Goal: Check status: Check status

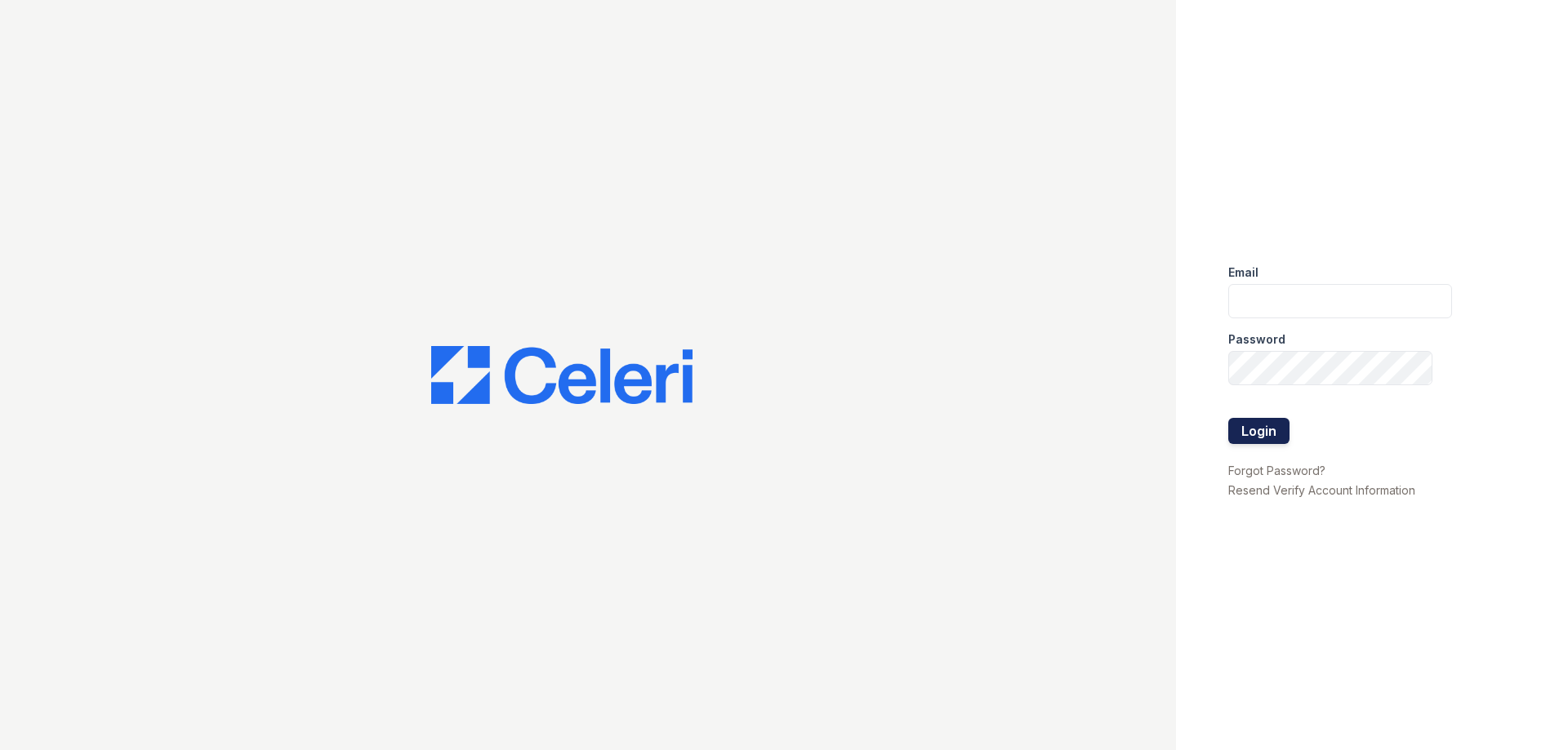
type input "arrivestreetervilleleasing@trinity-pm.com"
click at [1259, 433] on button "Login" at bounding box center [1259, 431] width 62 height 27
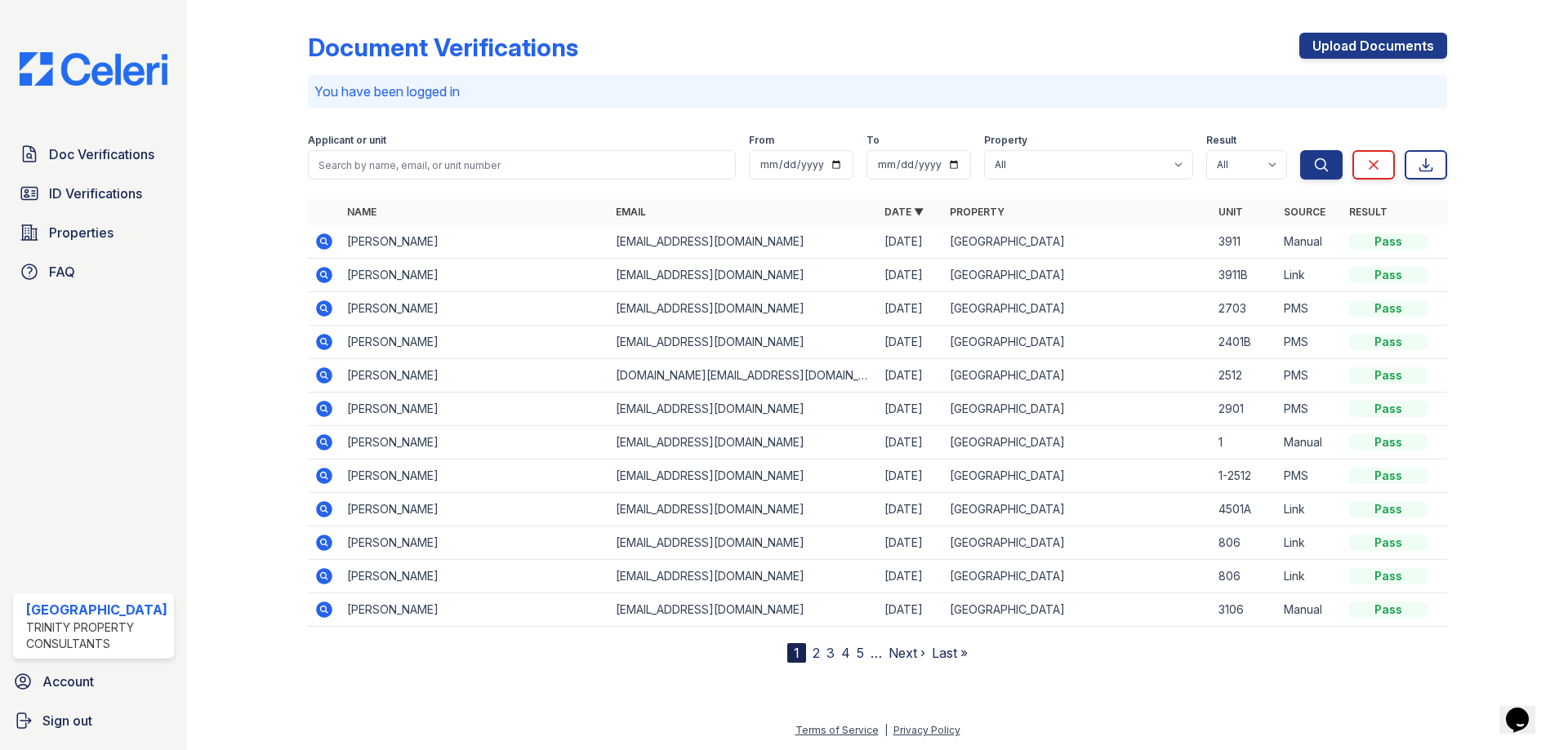
click at [320, 544] on icon at bounding box center [323, 542] width 16 height 16
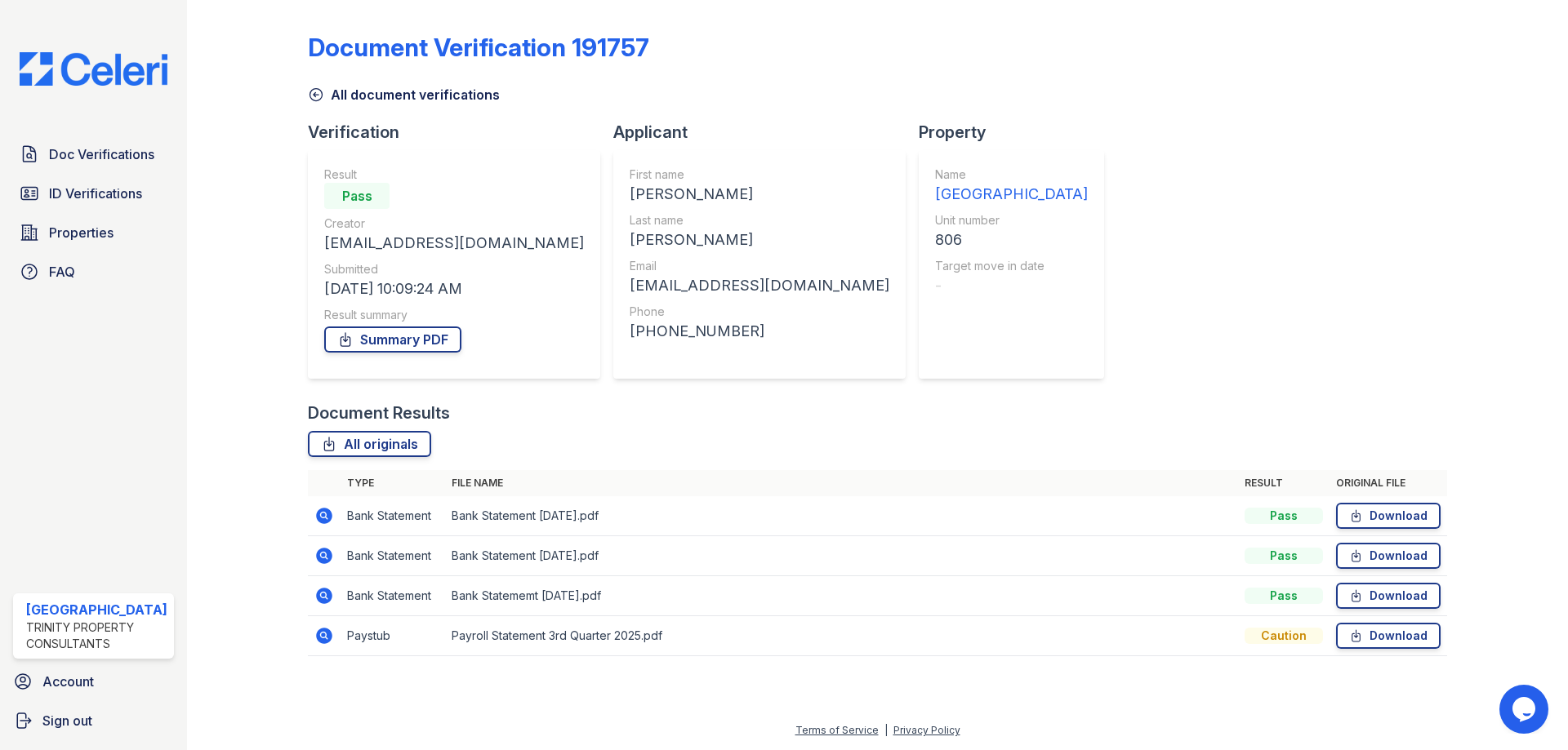
click at [321, 640] on icon at bounding box center [323, 635] width 16 height 16
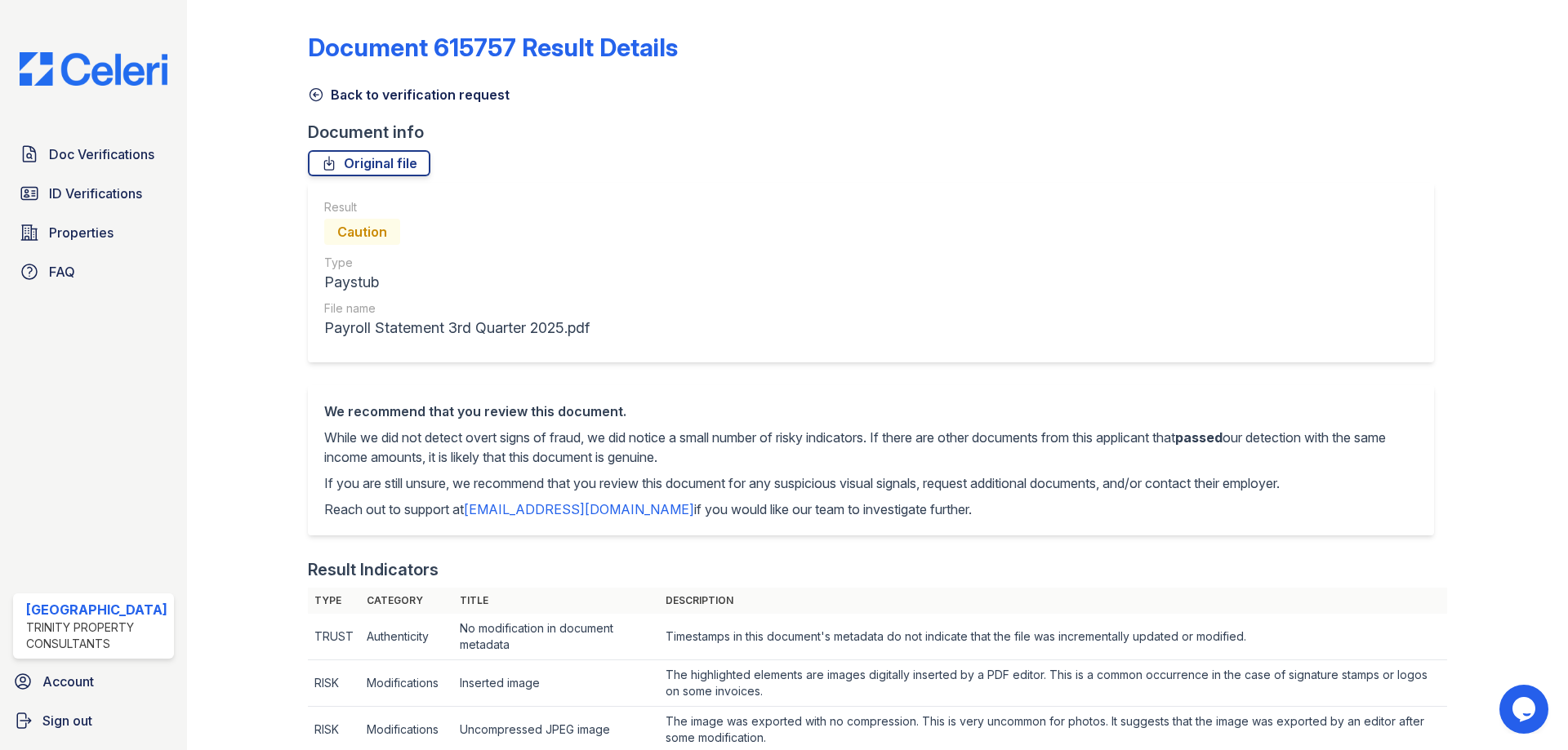
click at [321, 91] on icon at bounding box center [316, 94] width 16 height 16
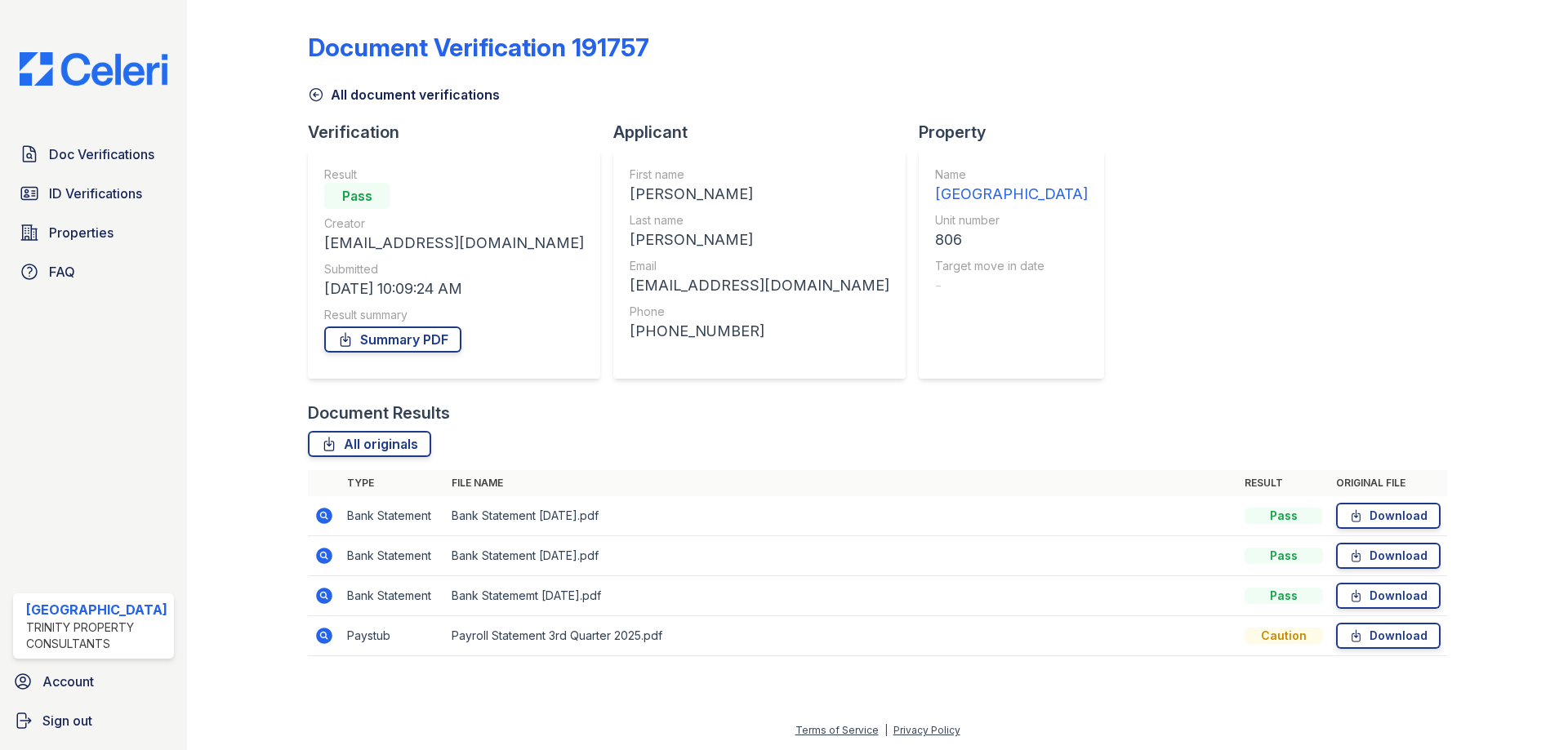
click at [318, 88] on icon at bounding box center [316, 94] width 16 height 16
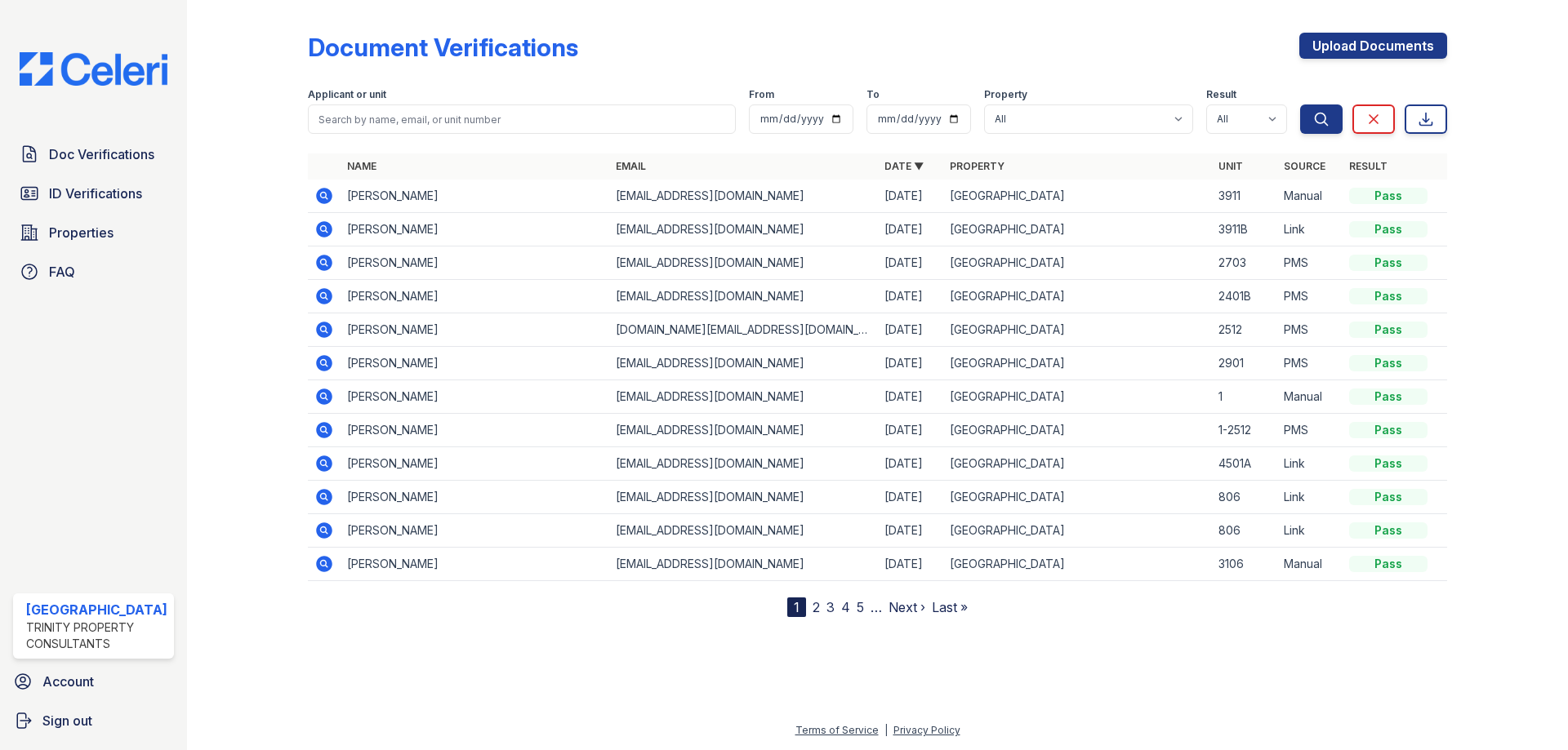
click at [326, 531] on icon at bounding box center [323, 530] width 16 height 16
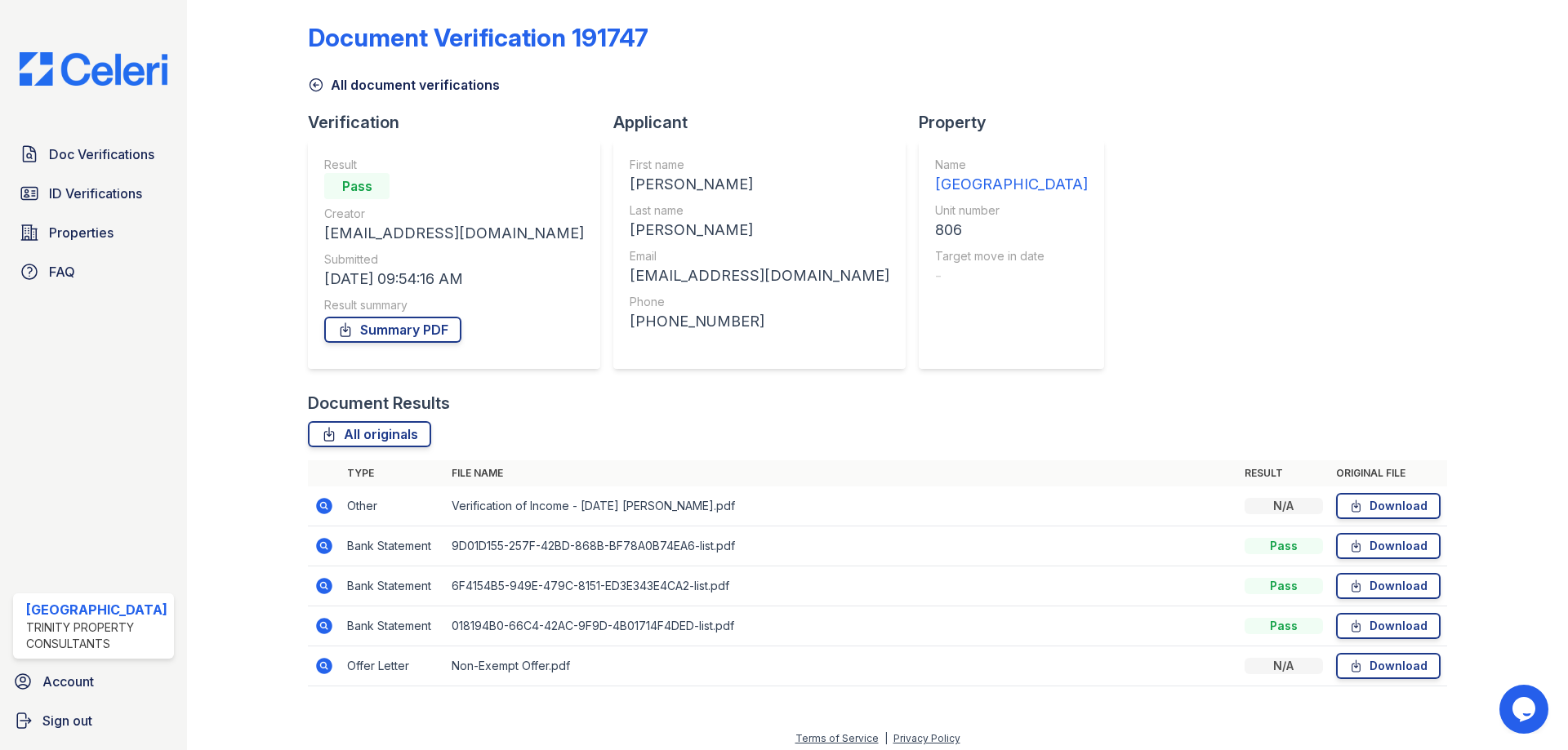
scroll to position [18, 0]
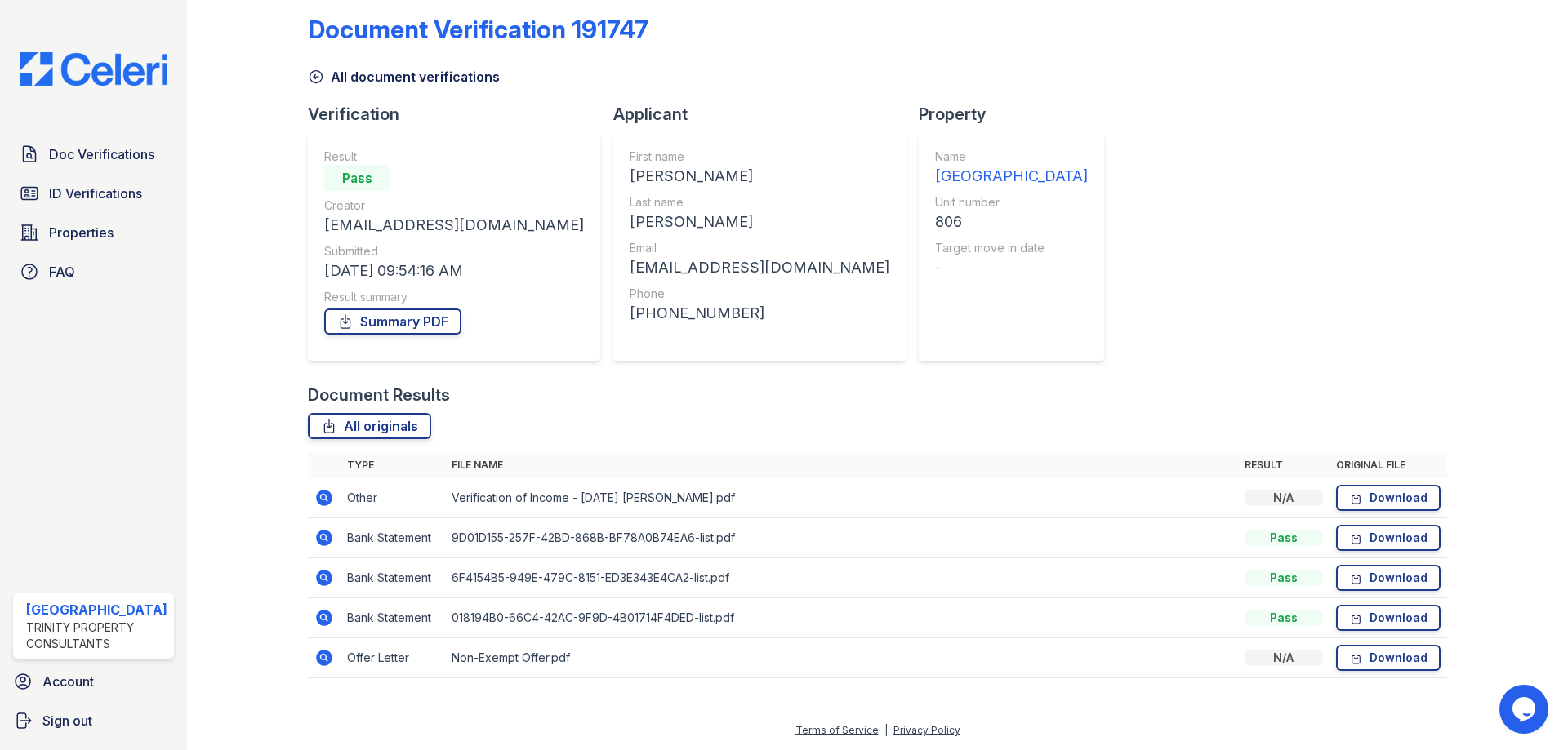
click at [318, 502] on icon at bounding box center [323, 498] width 16 height 16
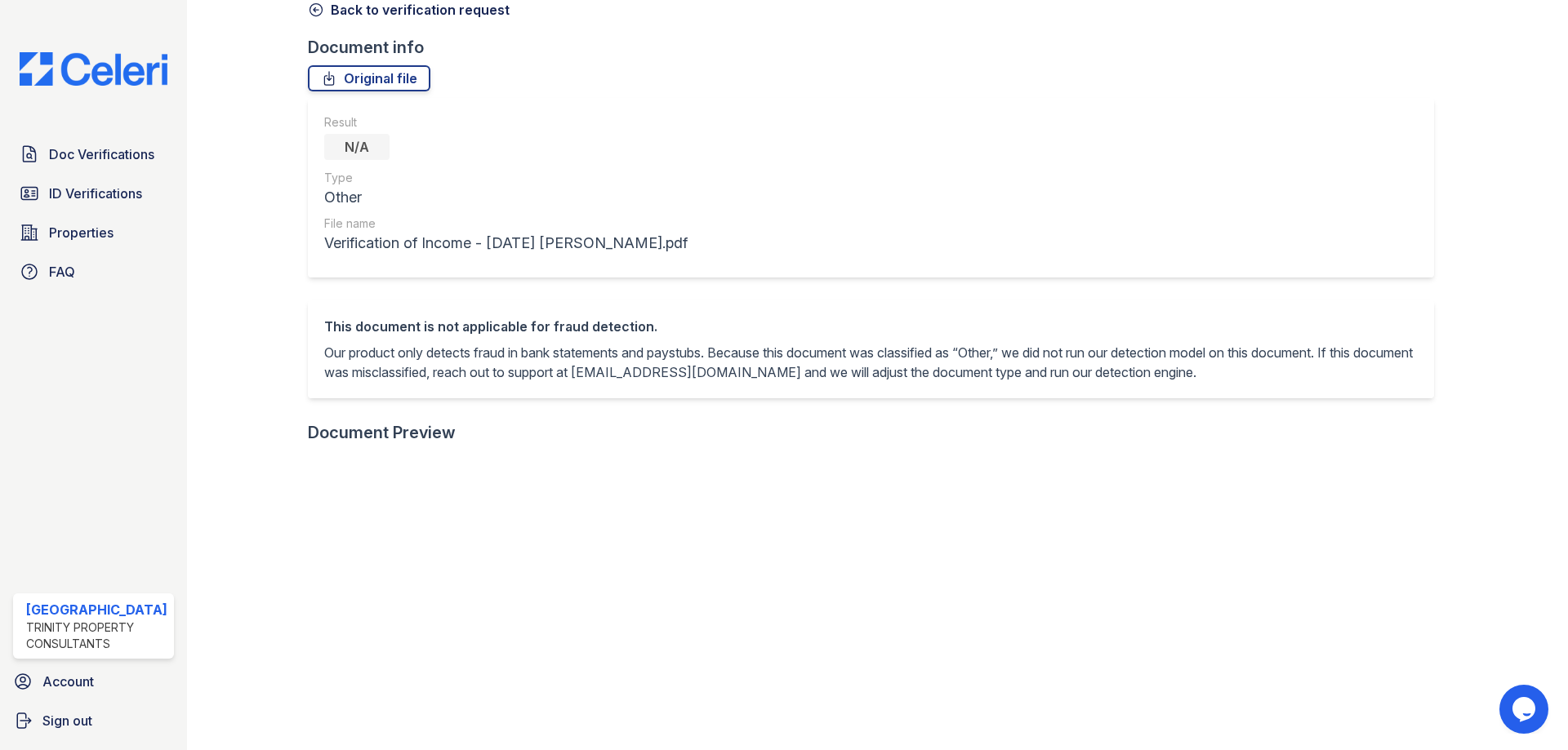
scroll to position [82, 0]
click at [310, 17] on icon at bounding box center [316, 13] width 12 height 12
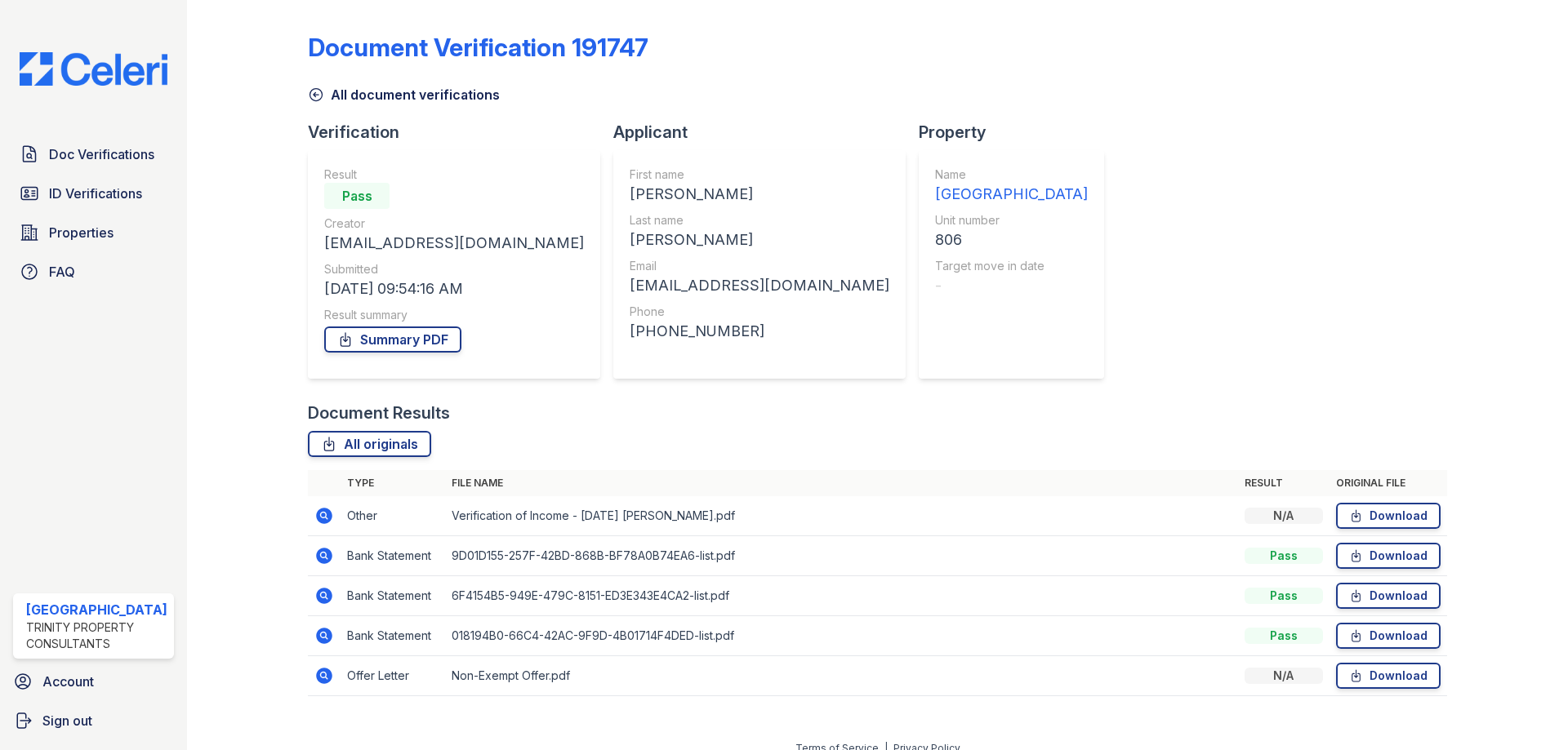
click at [320, 518] on icon at bounding box center [323, 516] width 20 height 20
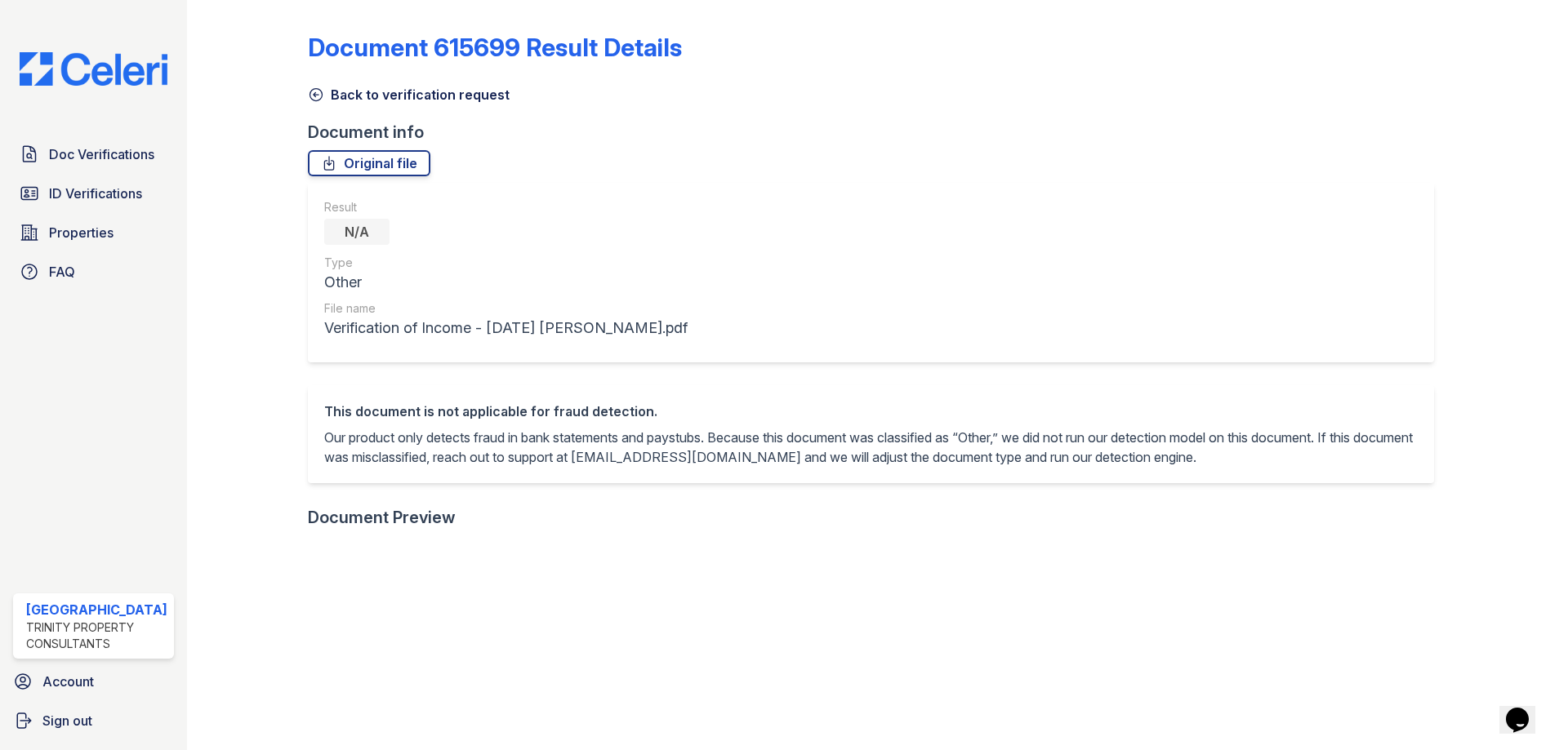
click at [321, 90] on icon at bounding box center [316, 94] width 16 height 16
